Goal: Submit feedback/report problem

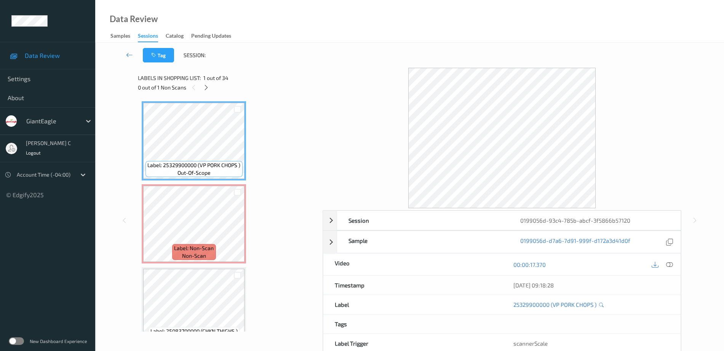
click at [667, 264] on icon at bounding box center [669, 264] width 7 height 7
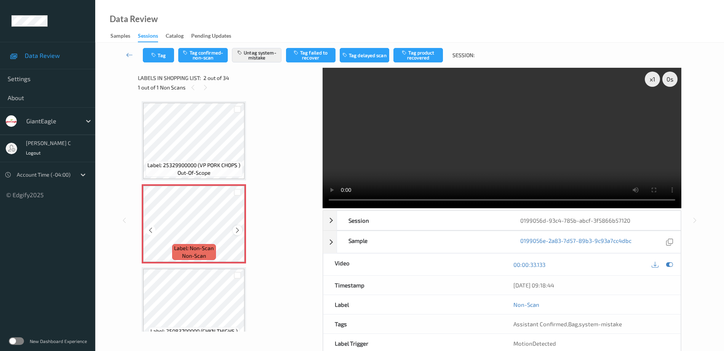
click at [237, 233] on icon at bounding box center [237, 230] width 6 height 7
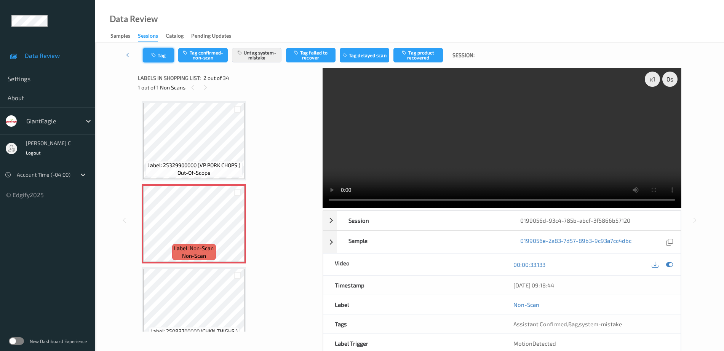
click at [152, 59] on button "Tag" at bounding box center [158, 55] width 31 height 14
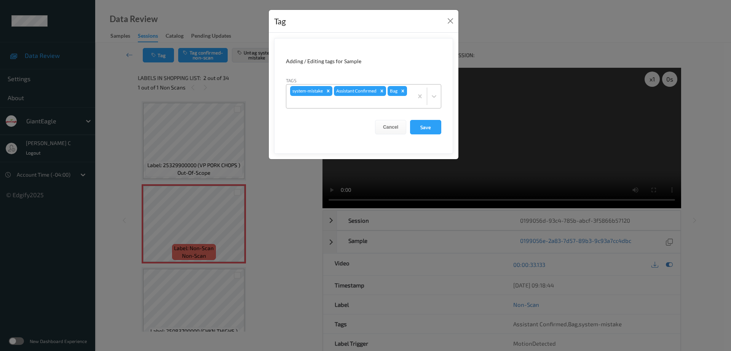
click at [401, 92] on icon "Remove Bag" at bounding box center [402, 90] width 5 height 5
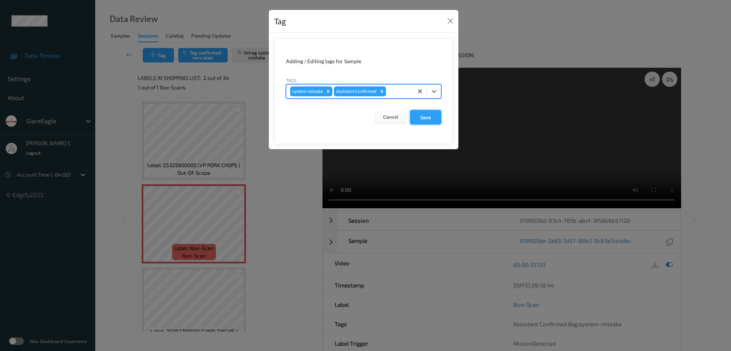
click at [427, 115] on button "Save" at bounding box center [425, 117] width 31 height 14
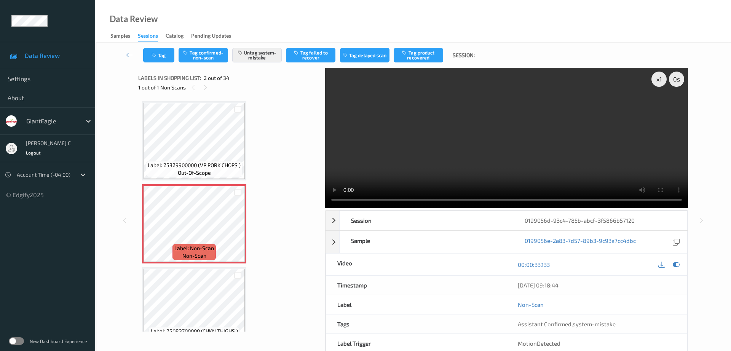
click at [137, 142] on div "x 1 0 s Session 0199056d-93c4-785b-abcf-3f5866b57120 Session ID 0199056d-93c4-7…" at bounding box center [413, 220] width 605 height 305
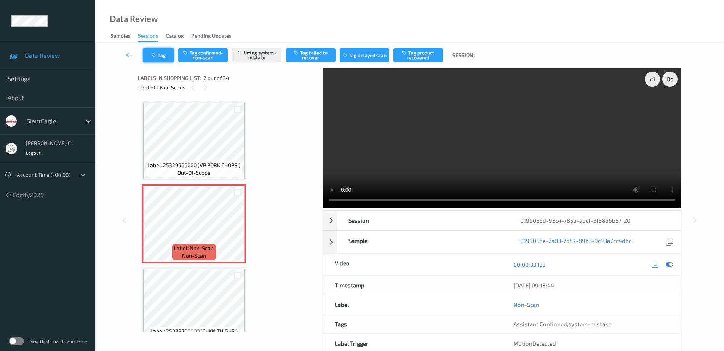
click at [163, 57] on button "Tag" at bounding box center [158, 55] width 31 height 14
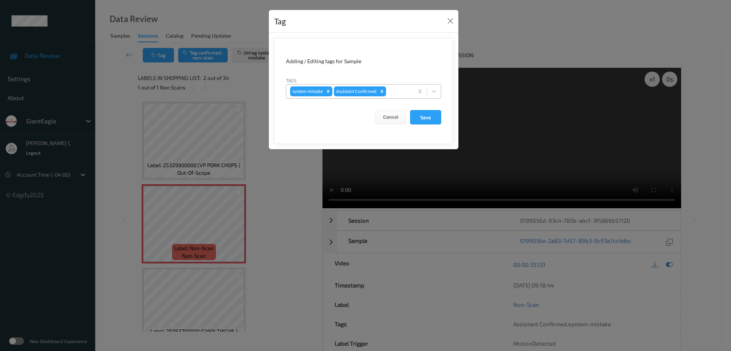
click at [399, 91] on div at bounding box center [399, 91] width 22 height 9
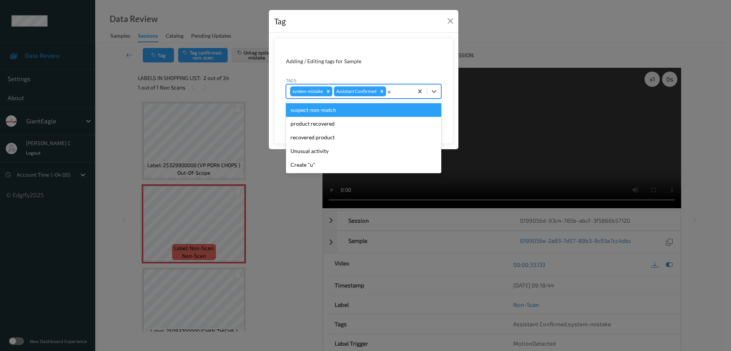
type input "un"
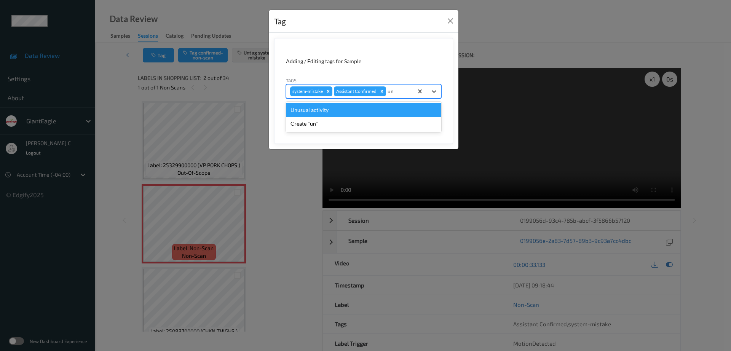
click at [321, 107] on div "Unusual activity" at bounding box center [363, 110] width 155 height 14
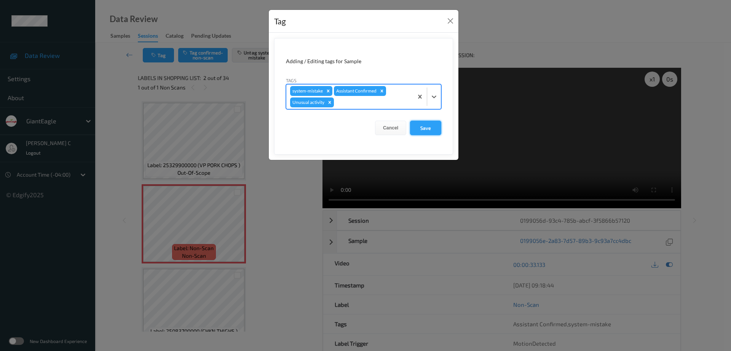
click at [424, 131] on button "Save" at bounding box center [425, 128] width 31 height 14
